Goal: Task Accomplishment & Management: Complete application form

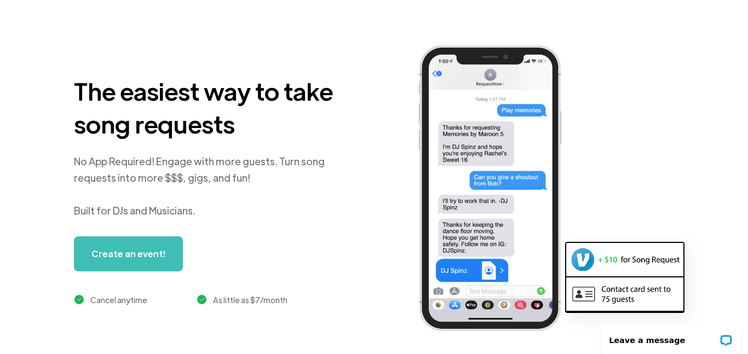
click at [139, 257] on link "Create an event!" at bounding box center [128, 253] width 109 height 35
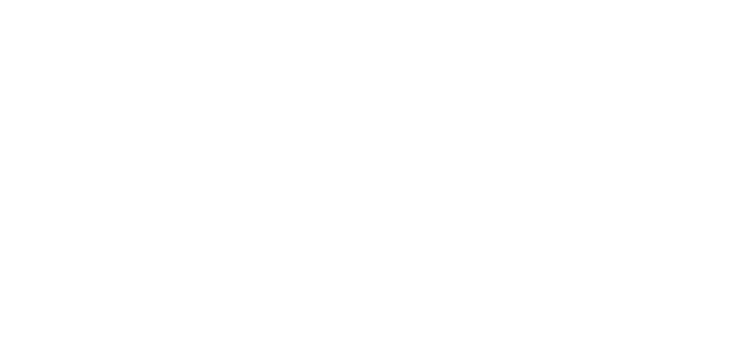
click at [384, 211] on body at bounding box center [374, 177] width 748 height 354
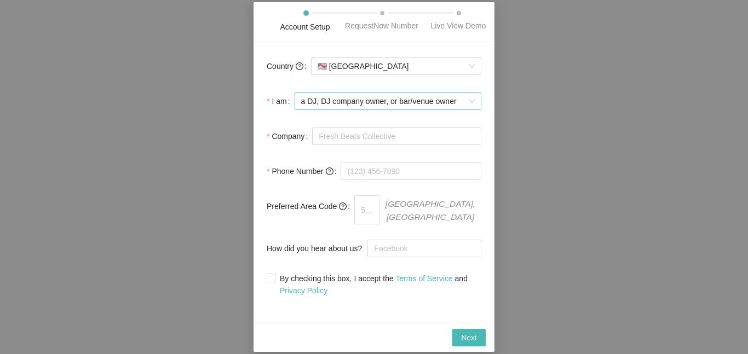
click at [387, 103] on span "a DJ, DJ company owner, or bar/venue owner" at bounding box center [388, 101] width 174 height 16
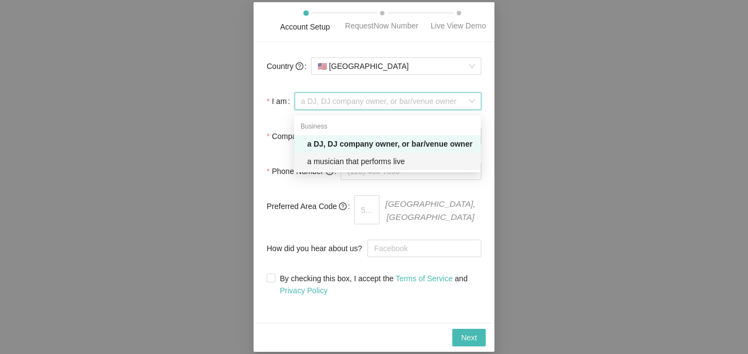
click at [382, 165] on div "a musician that performs live" at bounding box center [390, 161] width 167 height 12
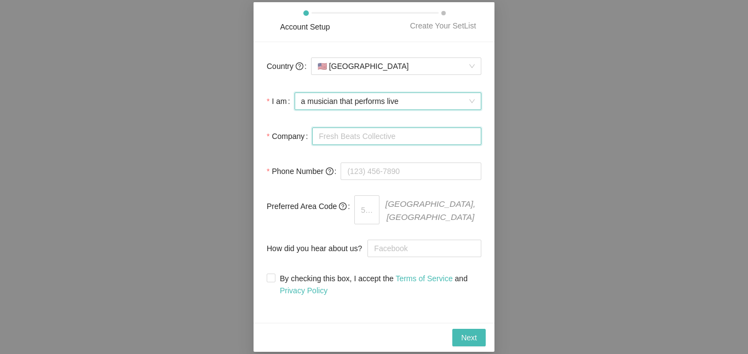
click at [362, 145] on input "Company" at bounding box center [396, 137] width 169 height 18
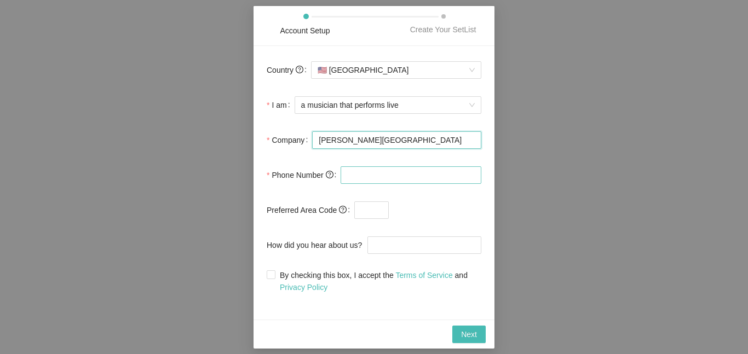
type input "Bergman High School"
click at [377, 180] on input "tel" at bounding box center [411, 175] width 141 height 18
click at [366, 204] on input "text" at bounding box center [371, 210] width 34 height 18
type input "7"
type input "726"
